Goal: Find specific page/section: Locate a particular part of the current website

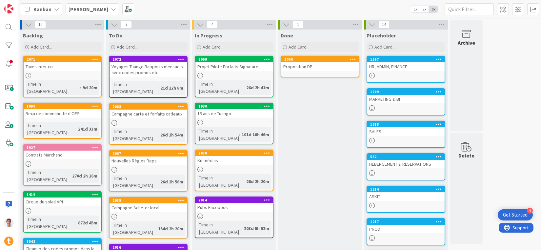
click at [400, 66] on div "HR, ADMIN, FINANCE" at bounding box center [405, 66] width 77 height 9
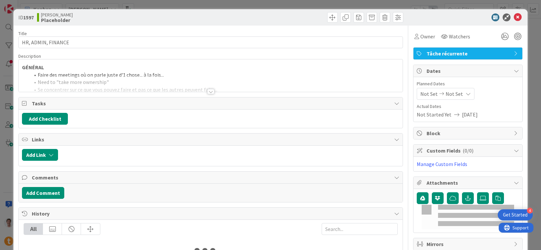
click at [207, 91] on div at bounding box center [210, 91] width 7 height 5
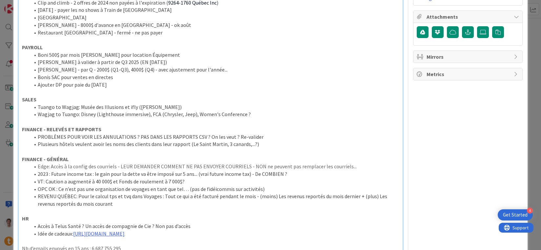
scroll to position [167, 0]
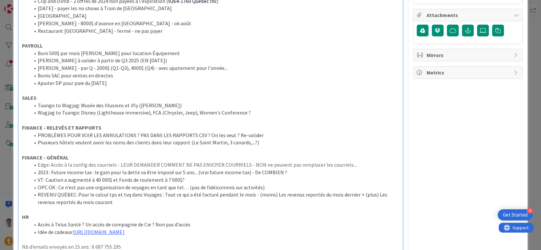
click at [259, 145] on li "Plusieurs hôtels veulent avoir les noms des clients dans leur rapport (Le Saint…" at bounding box center [214, 143] width 369 height 8
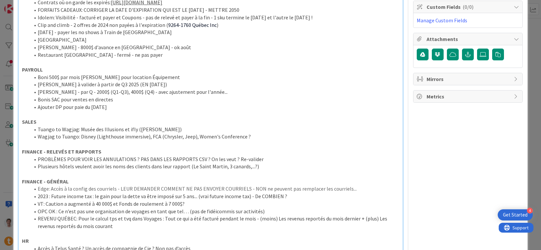
scroll to position [137, 0]
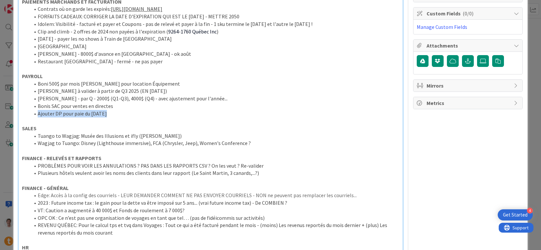
drag, startPoint x: 115, startPoint y: 113, endPoint x: 12, endPoint y: 112, distance: 102.2
click at [12, 112] on div "ID 1597 [PERSON_NAME] Title 18 / 128 HR, ADMIN, FINANCE Description [PERSON_NAM…" at bounding box center [270, 125] width 541 height 250
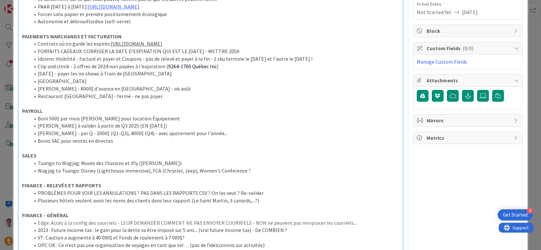
scroll to position [102, 0]
click at [135, 95] on li "Restaurant [GEOGRAPHIC_DATA] - fermé - ne pas payer" at bounding box center [214, 97] width 369 height 8
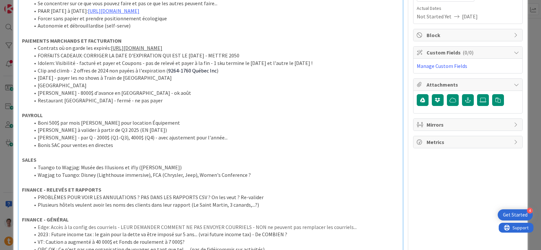
scroll to position [97, 0]
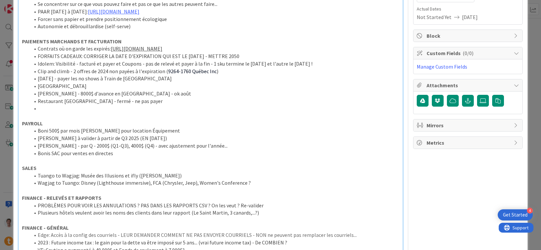
click at [157, 55] on li "FORFAITS CADEAUX: CORRIGER LA DATE D'EXPIRATION QUI EST LE [DATE] - METTRE 2050" at bounding box center [214, 56] width 369 height 8
drag, startPoint x: 128, startPoint y: 56, endPoint x: 155, endPoint y: 55, distance: 27.5
click at [155, 55] on li "FORFAITS CADEAUX: CORRIGER LA DATE D'EXPIRATION DES OFFRES QUI EST LE [DATE] - …" at bounding box center [214, 56] width 369 height 8
click at [86, 111] on li at bounding box center [214, 109] width 369 height 8
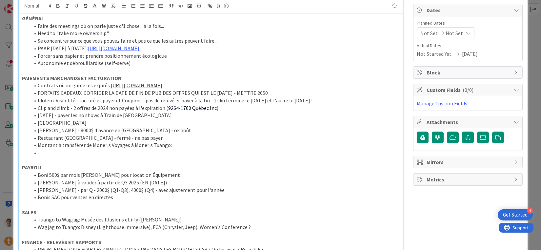
scroll to position [0, 0]
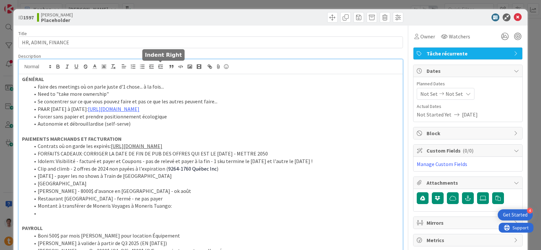
click at [160, 67] on icon "button" at bounding box center [161, 67] width 6 height 6
